Goal: Communication & Community: Answer question/provide support

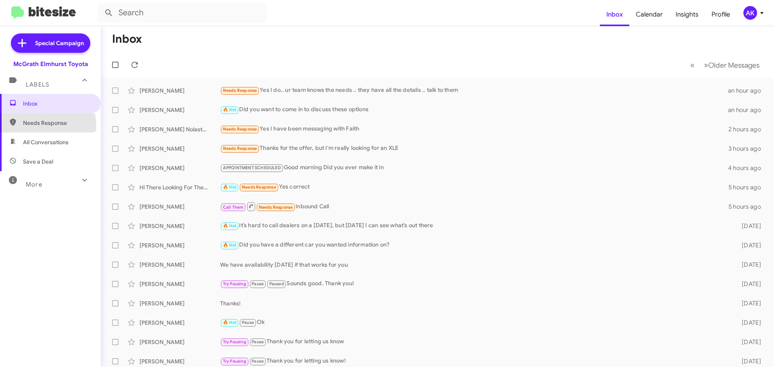
click at [41, 126] on span "Needs Response" at bounding box center [57, 123] width 69 height 8
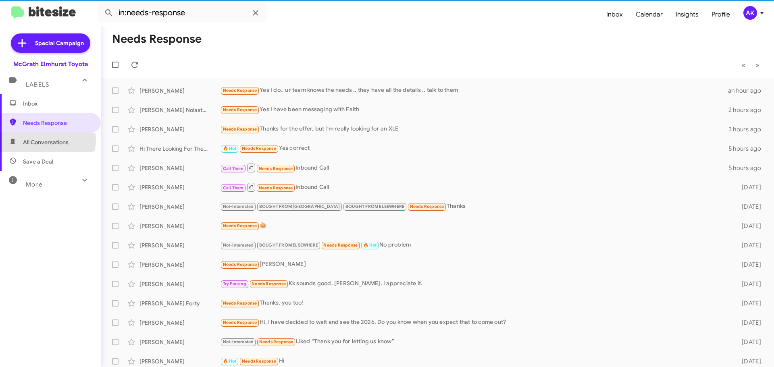
click at [39, 139] on span "All Conversations" at bounding box center [46, 142] width 46 height 8
type input "in:all-conversations"
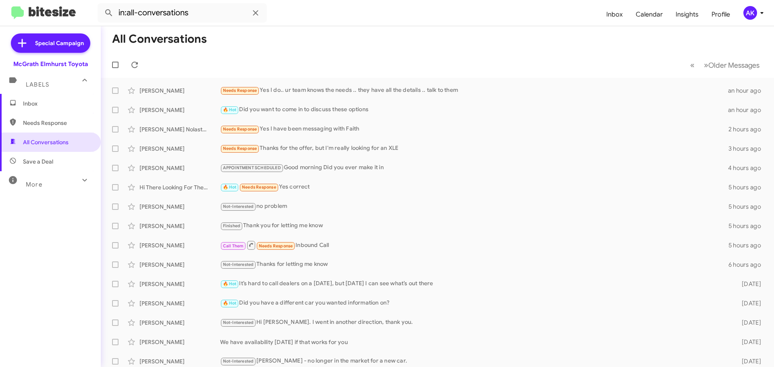
click at [39, 86] on span "Labels" at bounding box center [37, 84] width 23 height 7
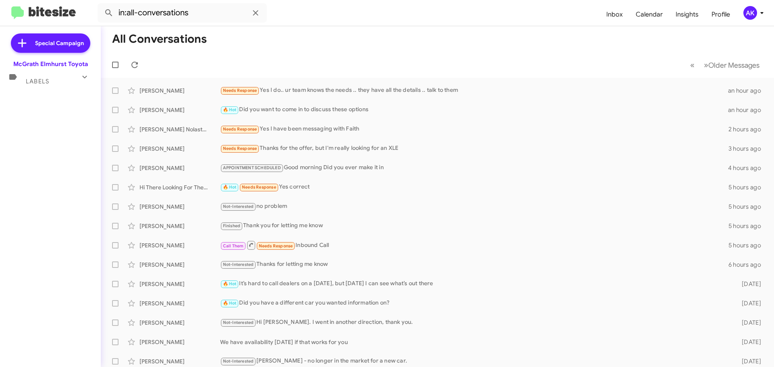
click at [41, 84] on span "Labels" at bounding box center [37, 81] width 23 height 7
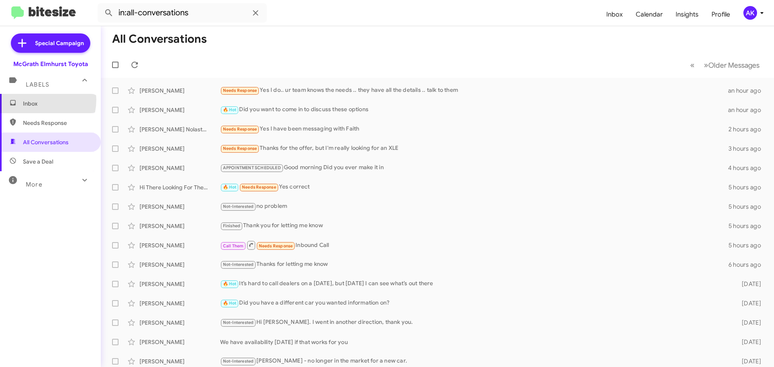
click at [33, 100] on span "Inbox" at bounding box center [57, 104] width 69 height 8
